Goal: Check status: Check status

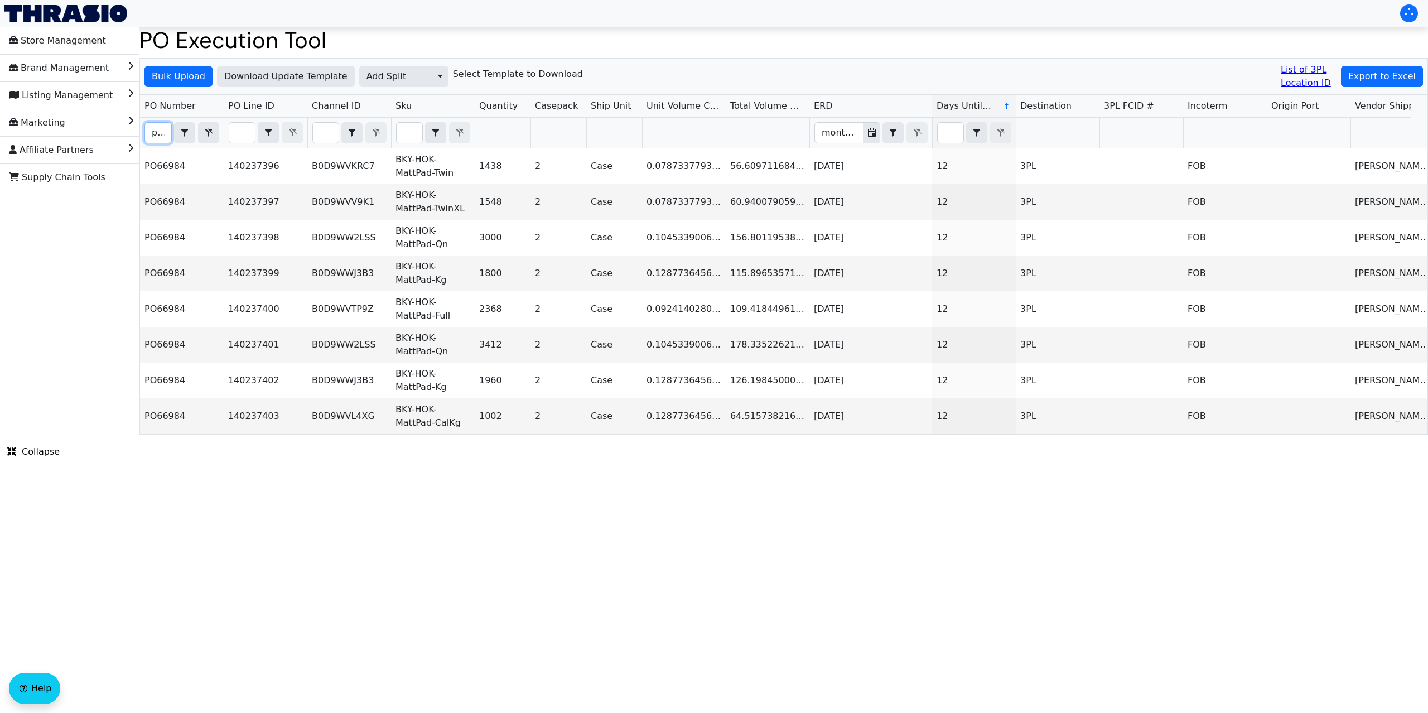
click at [159, 137] on input "po66984" at bounding box center [158, 133] width 26 height 20
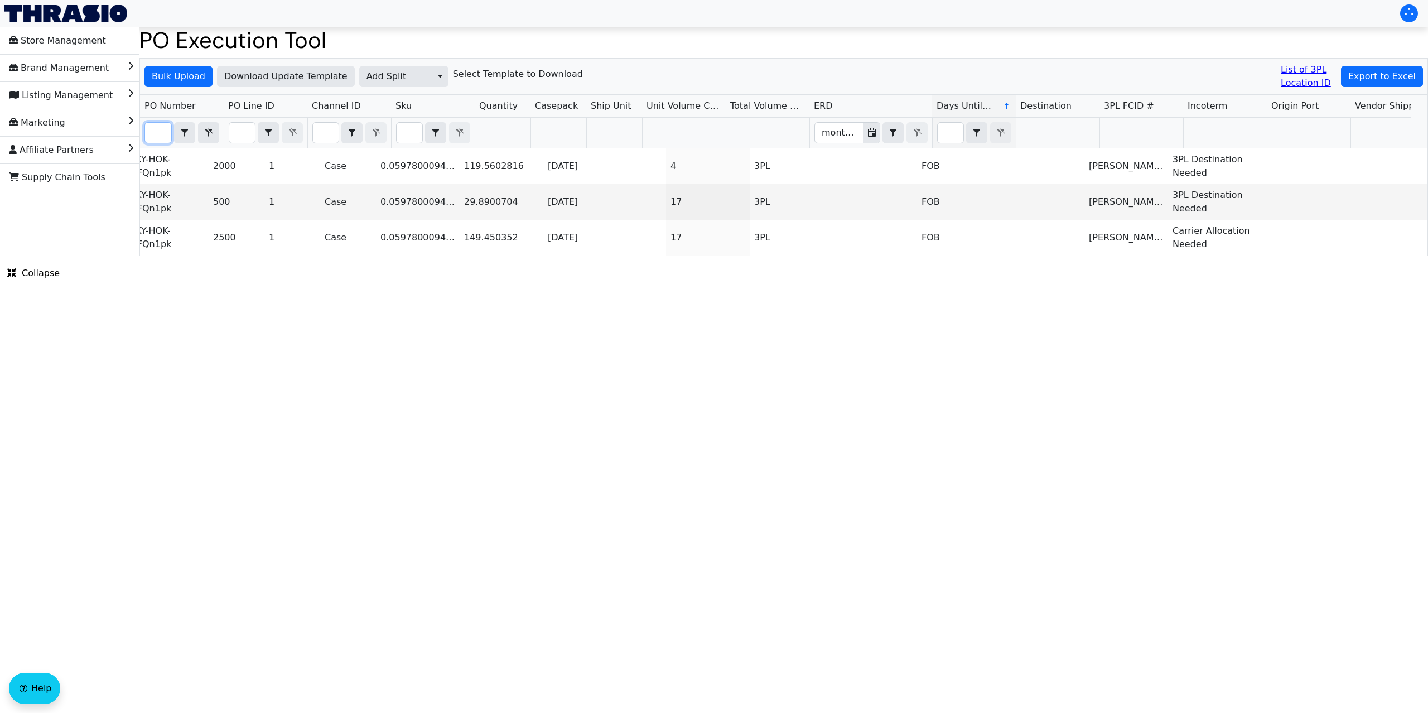
scroll to position [0, 273]
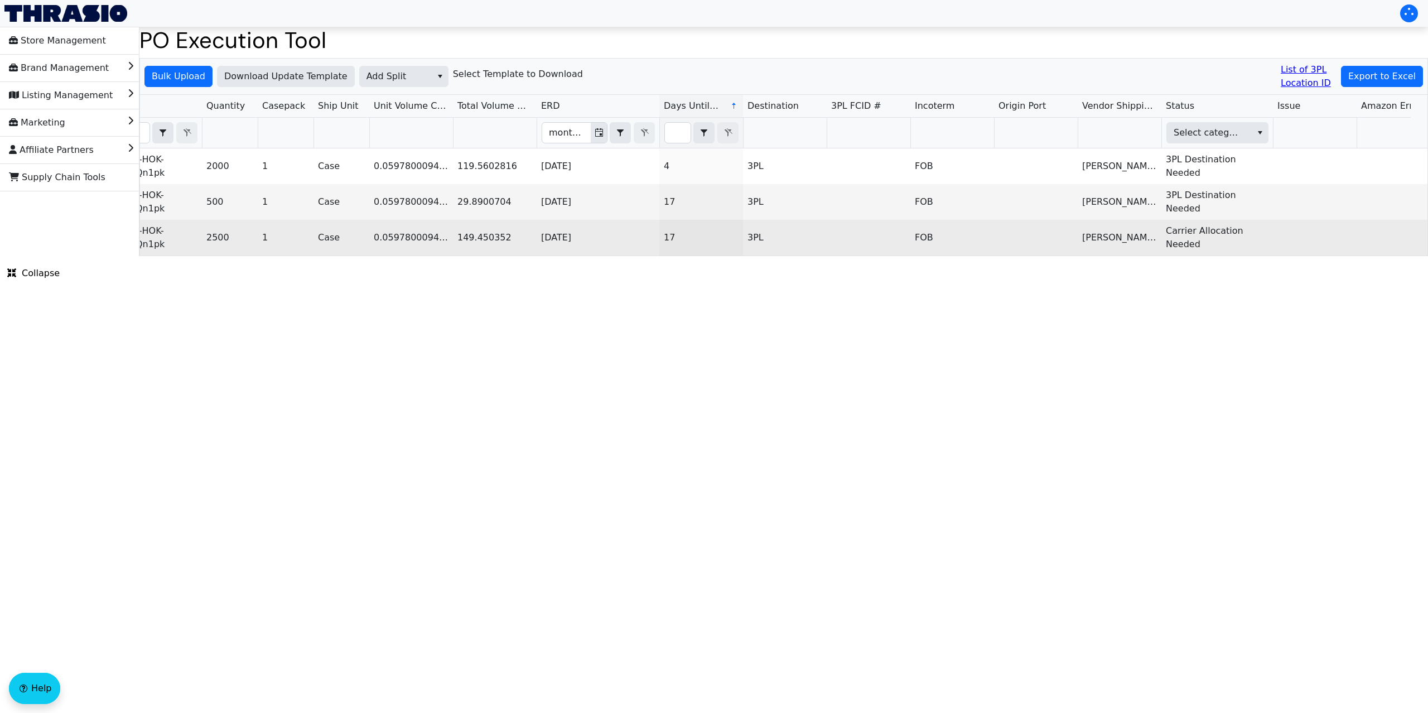
type input "PO67129"
click at [956, 253] on td "FOB" at bounding box center [953, 238] width 84 height 36
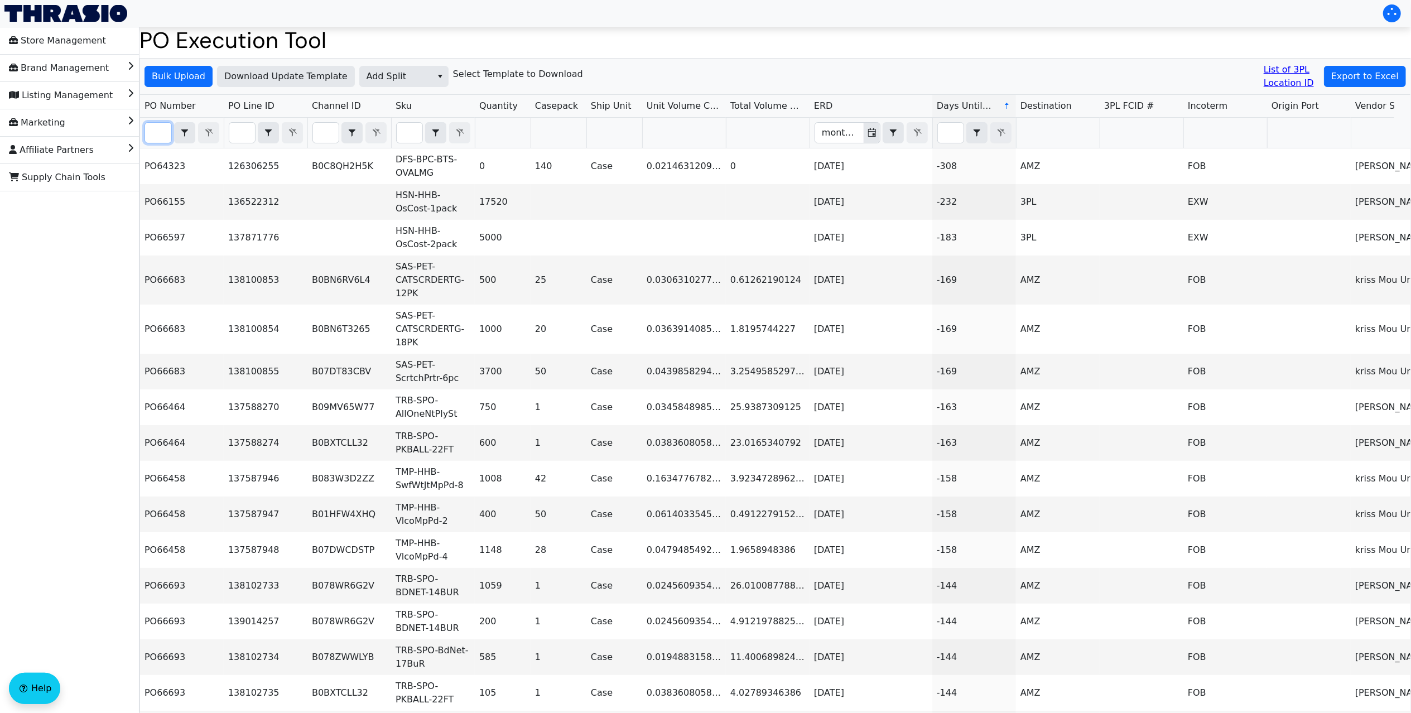
click at [157, 133] on input "Filter" at bounding box center [158, 133] width 26 height 20
paste input "PO67129"
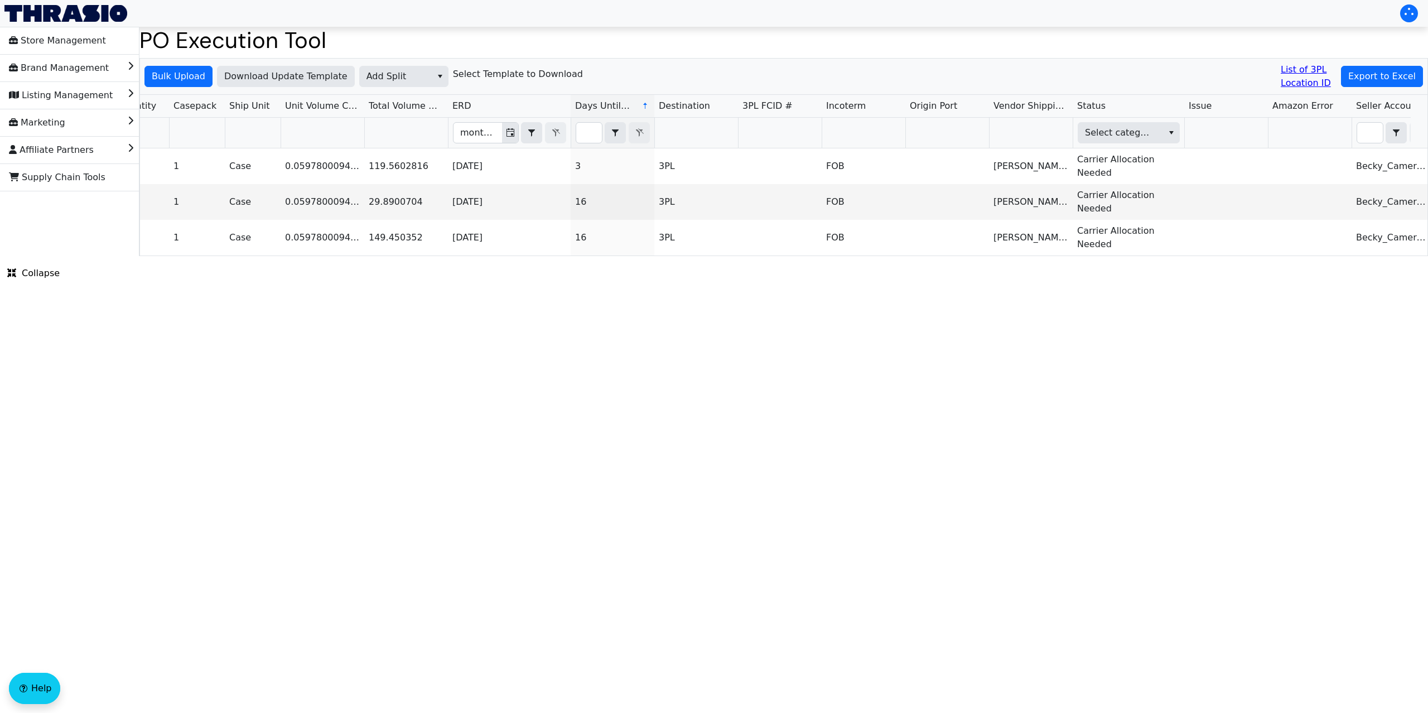
scroll to position [0, 482]
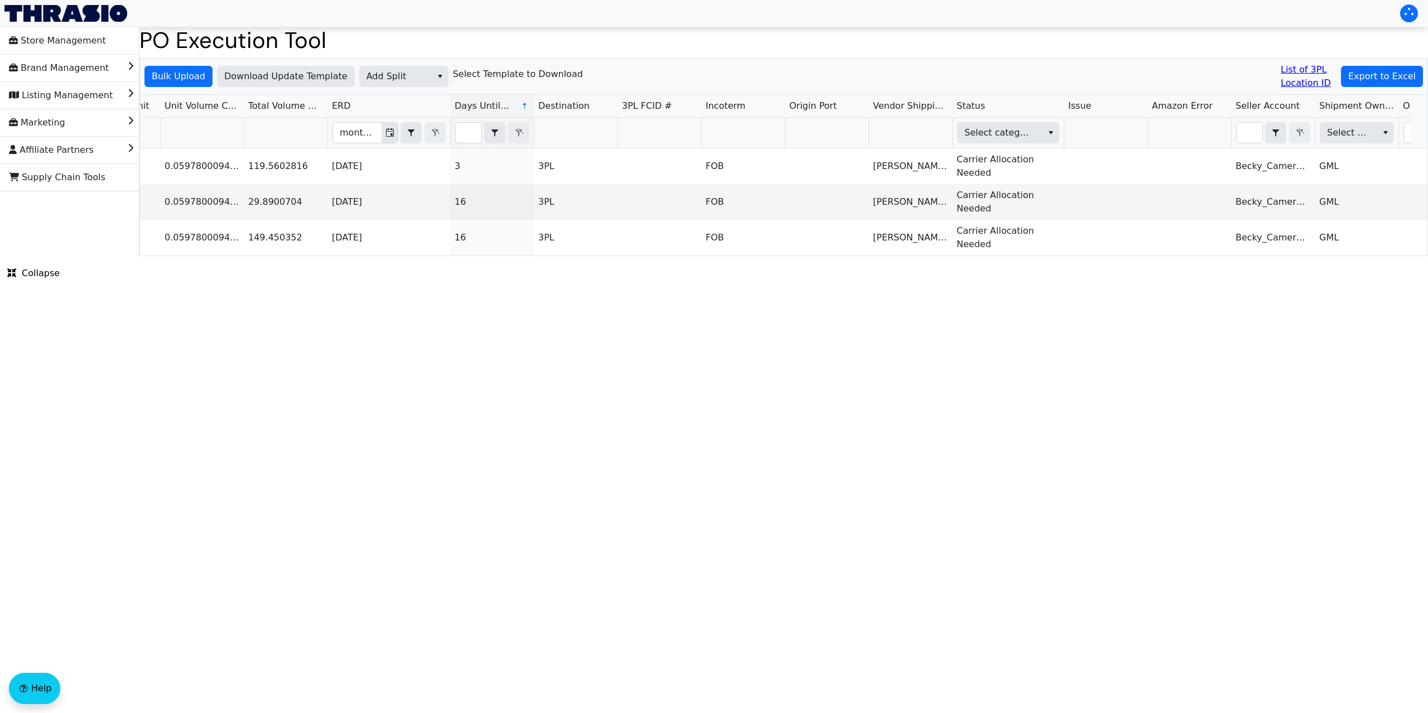
type input "PO67129"
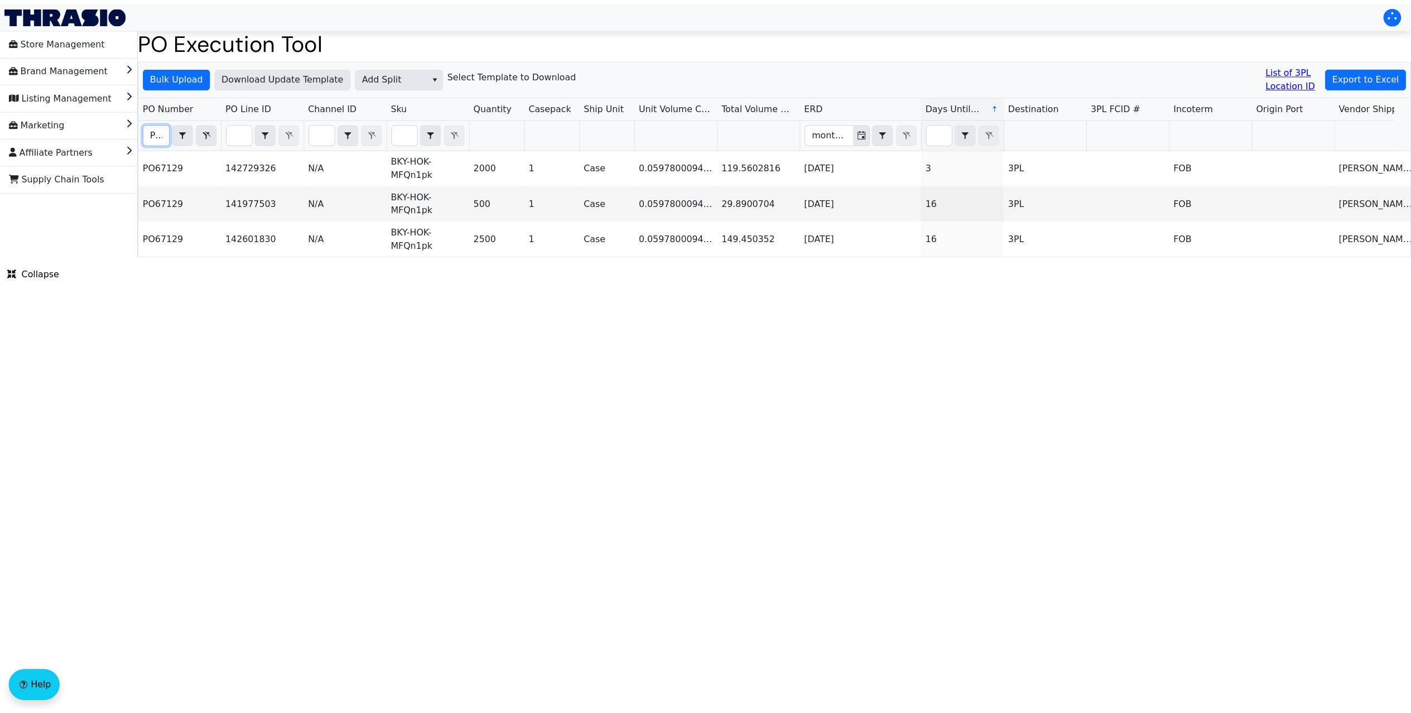
scroll to position [0, 27]
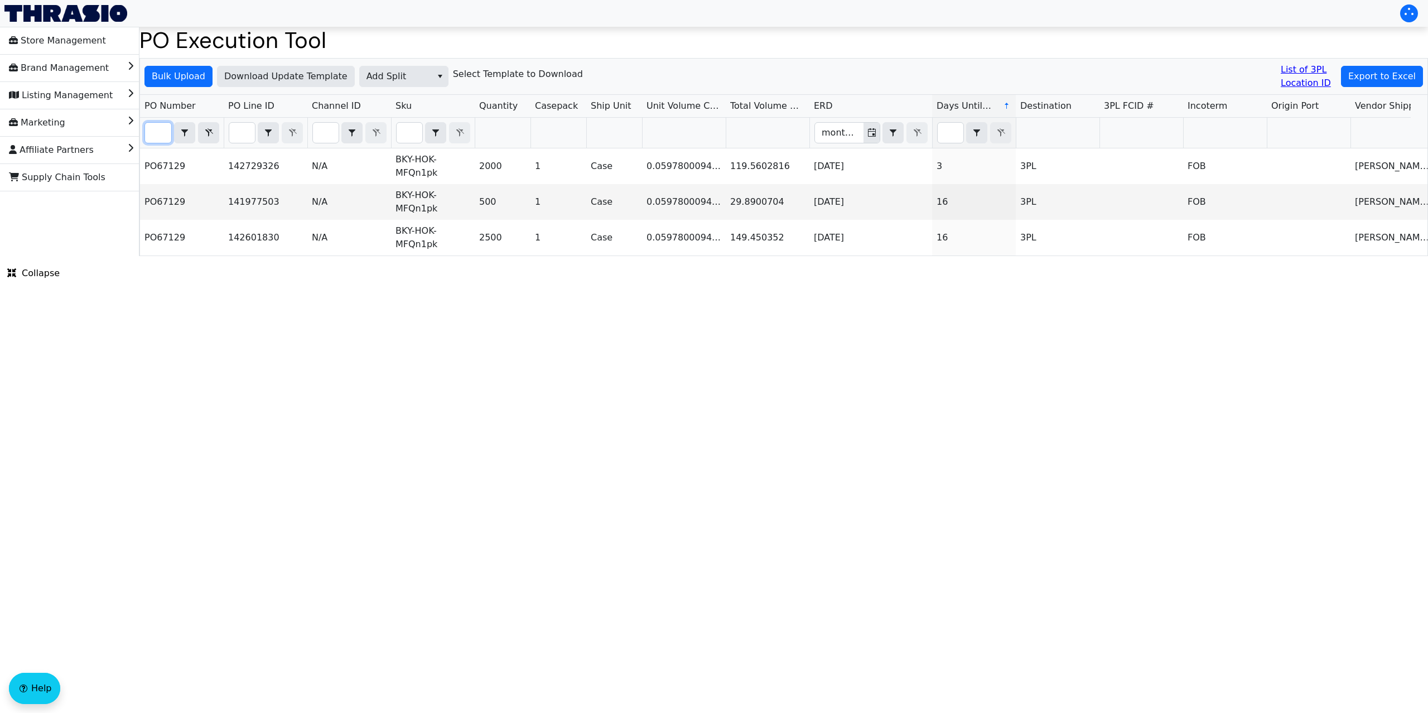
drag, startPoint x: 148, startPoint y: 129, endPoint x: 222, endPoint y: 129, distance: 73.1
click at [222, 129] on th "PO67129 Contains" at bounding box center [182, 133] width 84 height 31
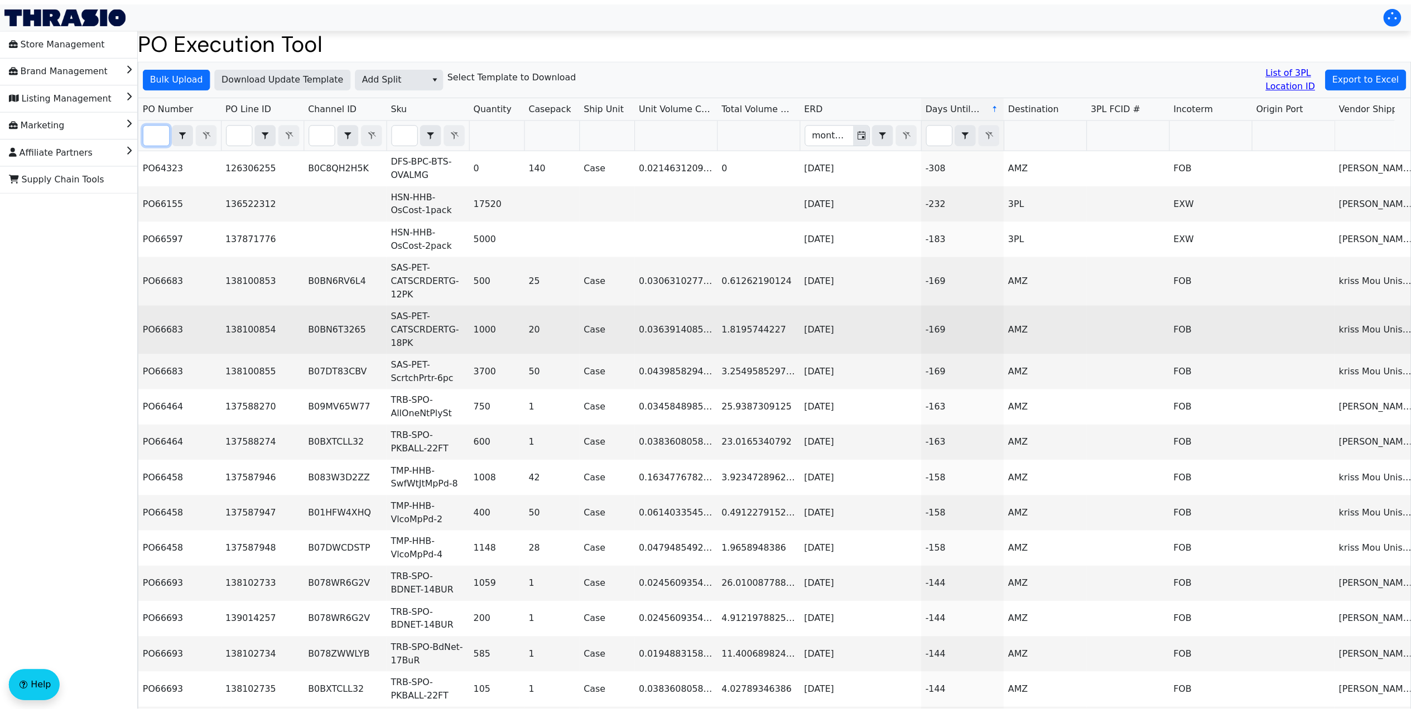
scroll to position [0, 0]
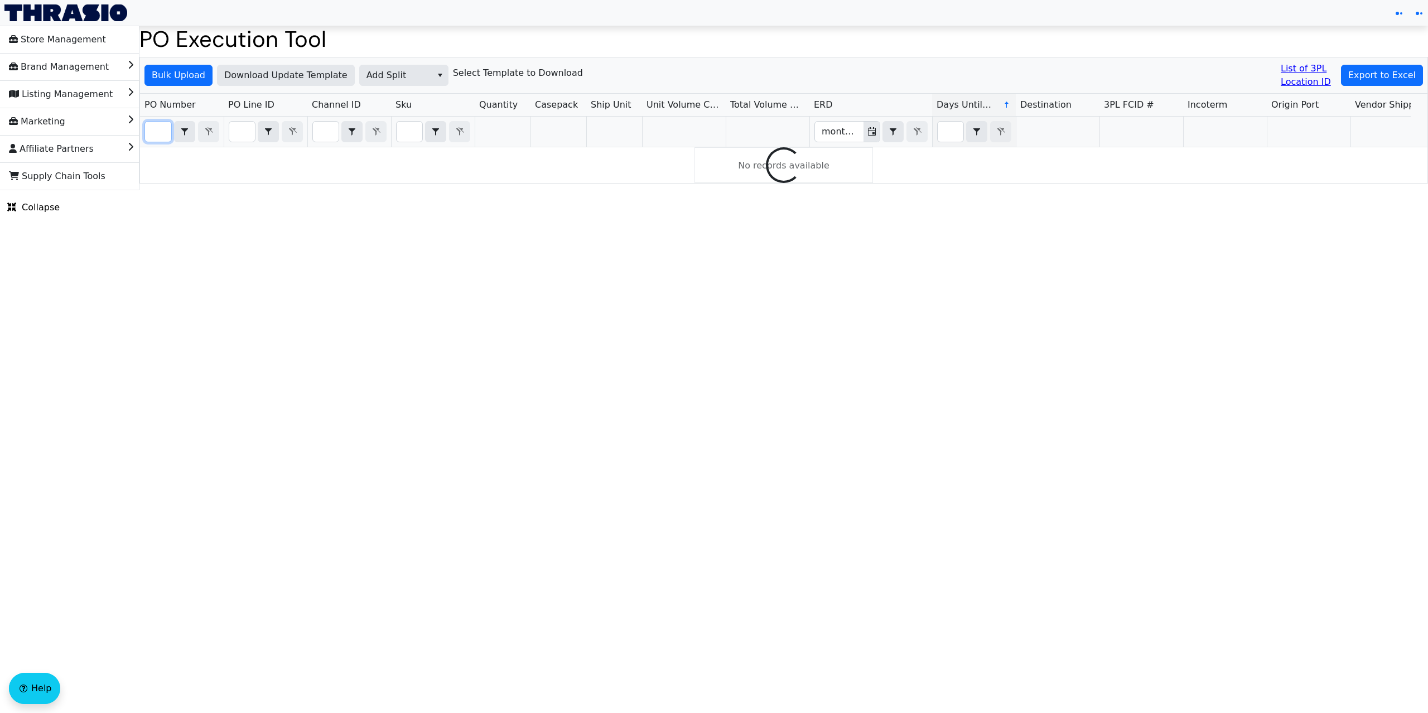
click at [158, 138] on input "Filter" at bounding box center [158, 132] width 26 height 20
paste input "PO67129"
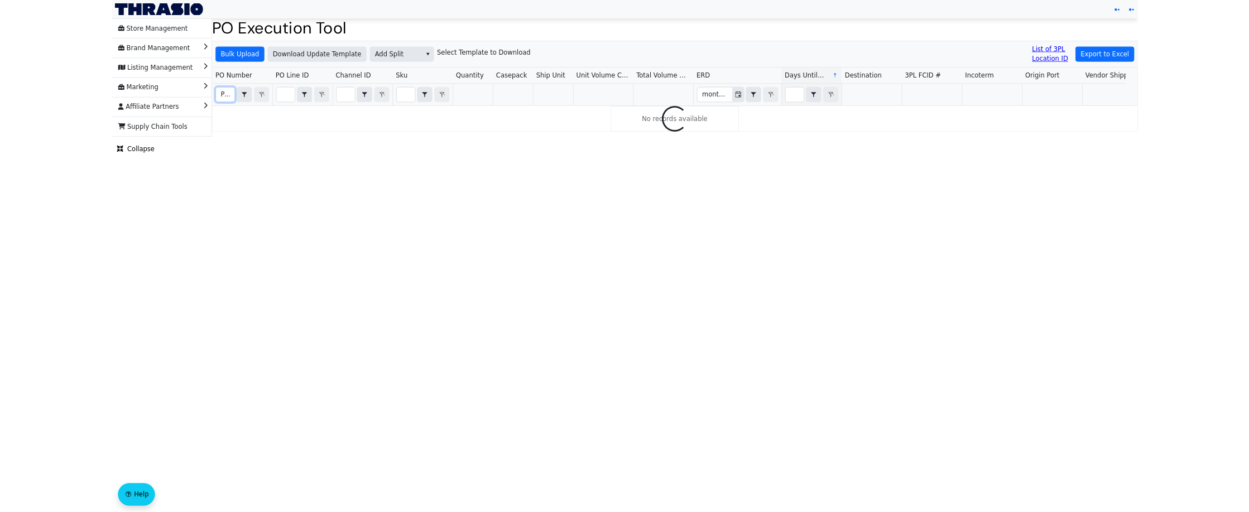
scroll to position [0, 27]
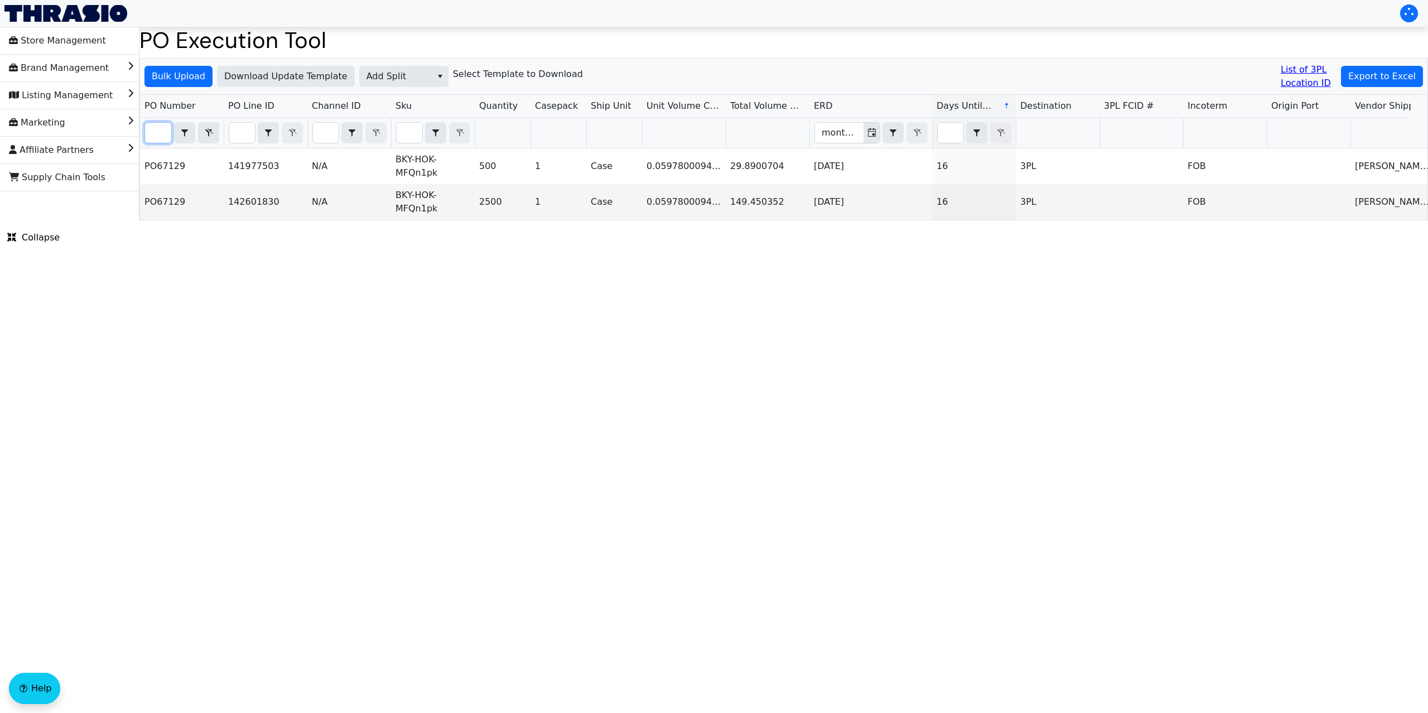
type input "PO67129"
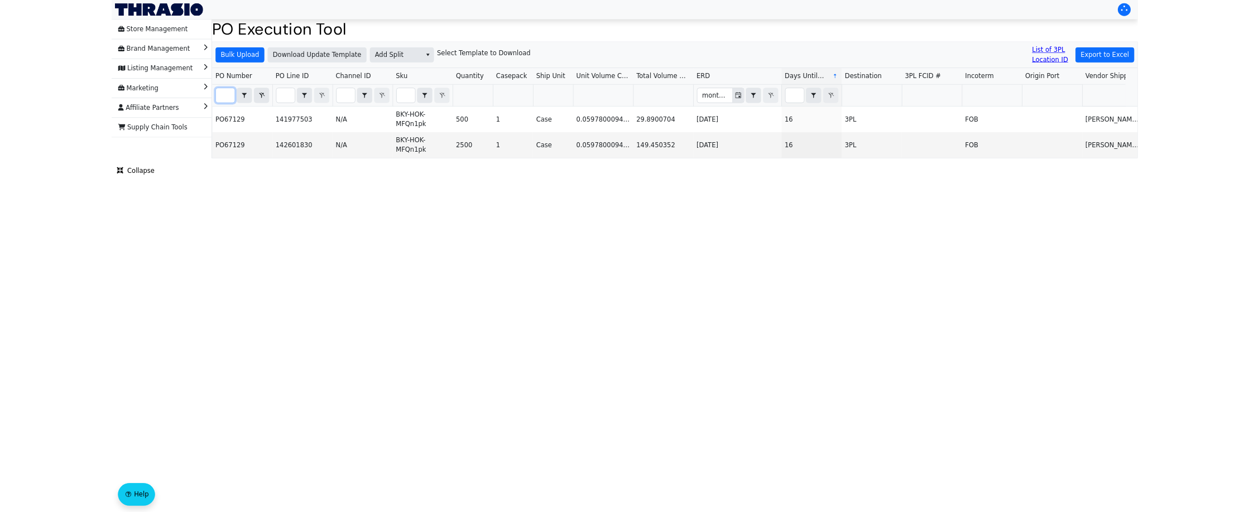
scroll to position [0, 0]
